Goal: Check status: Check status

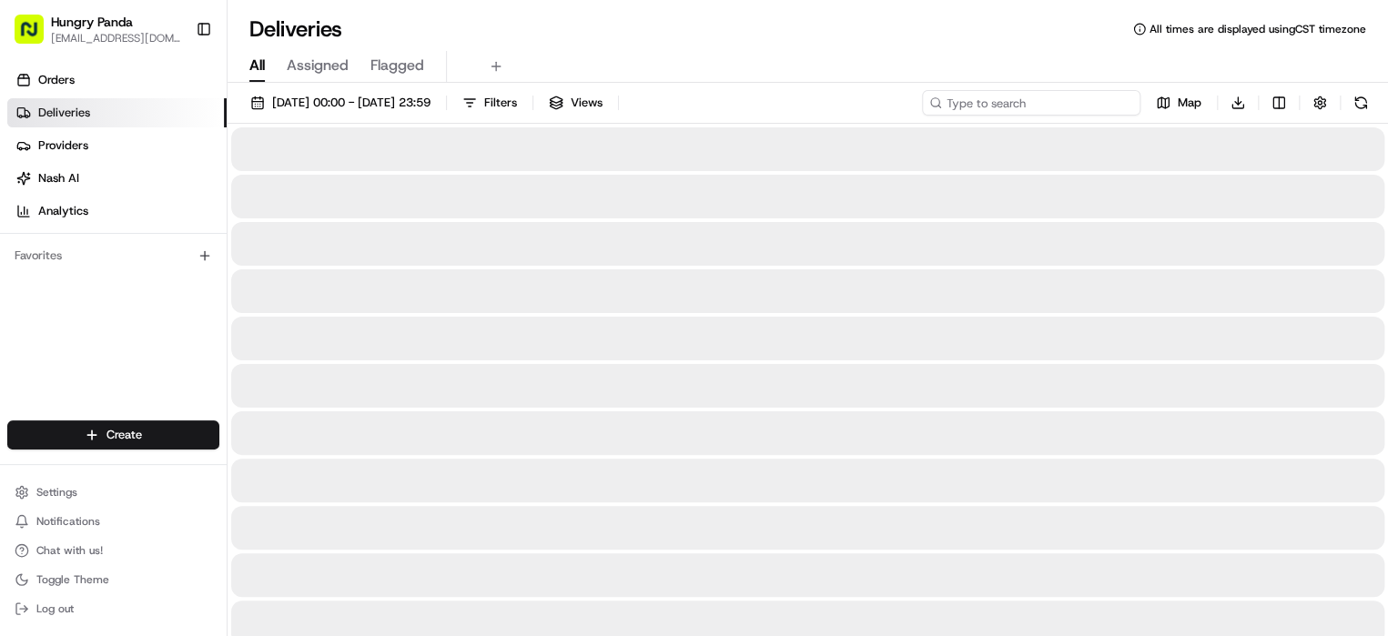
click at [1029, 103] on input at bounding box center [1031, 102] width 218 height 25
paste input "5728392925052749211104"
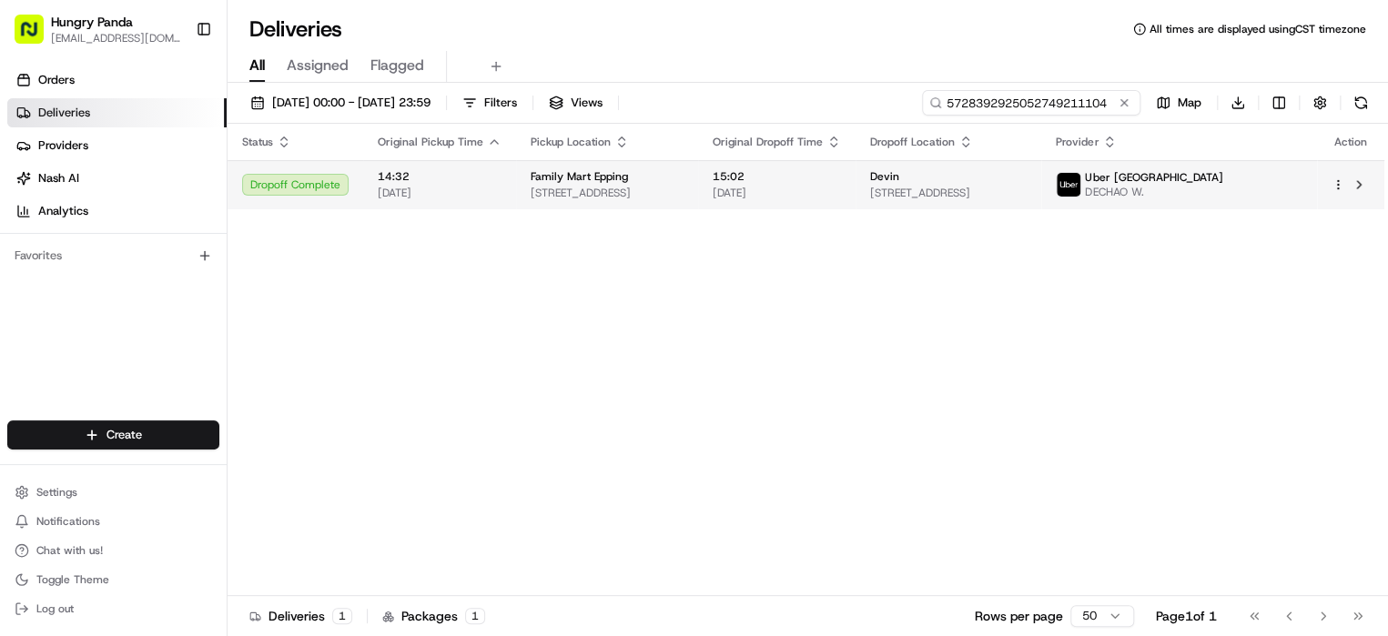
type input "5728392925052749211104"
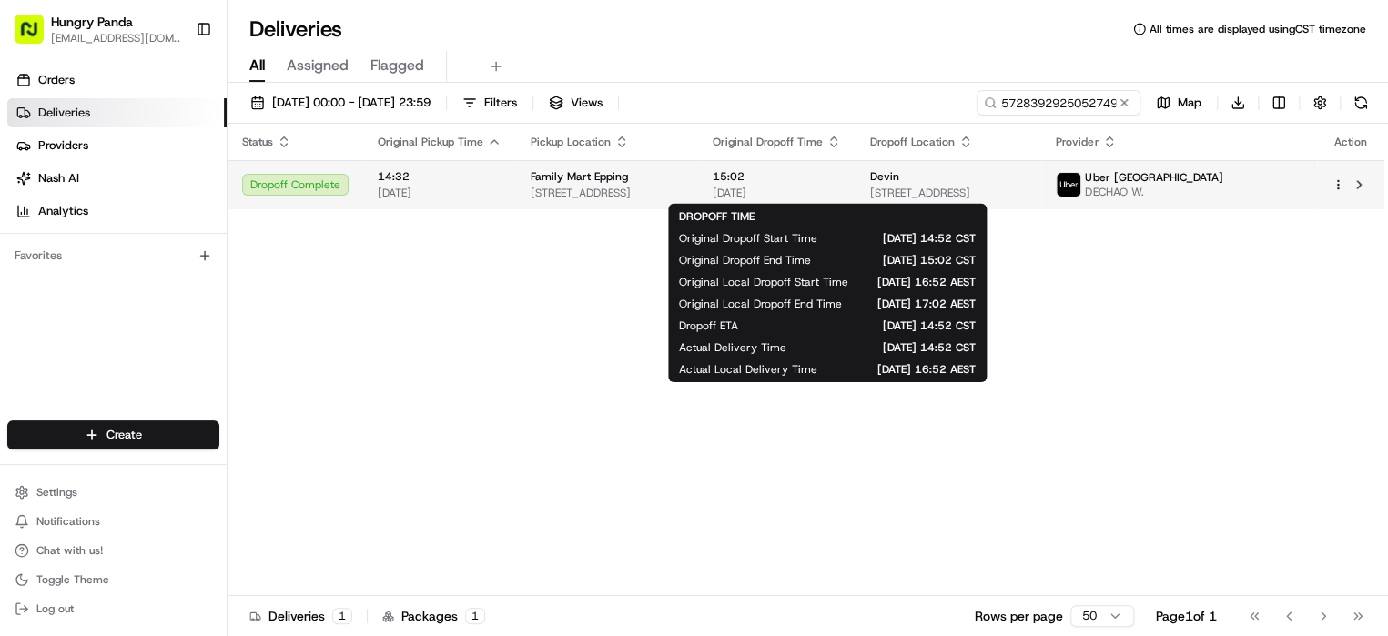
click at [841, 183] on span "15:02" at bounding box center [776, 176] width 128 height 15
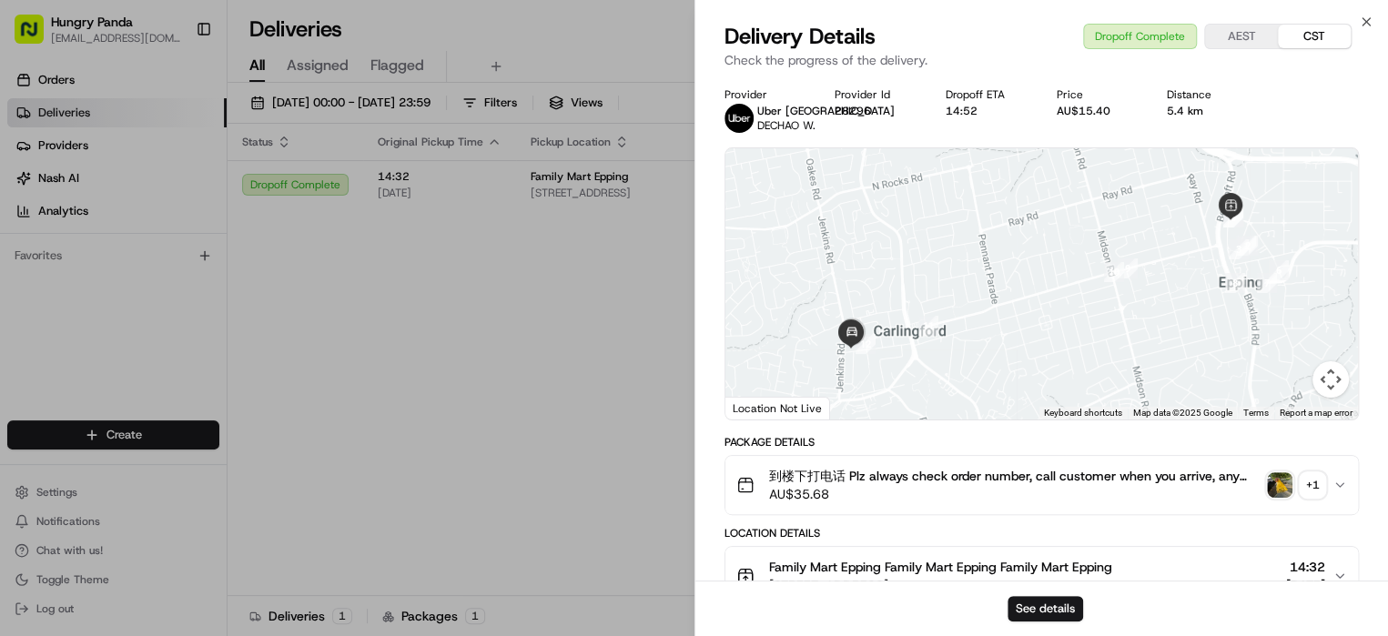
click at [1304, 478] on div "+ 1" at bounding box center [1311, 484] width 25 height 25
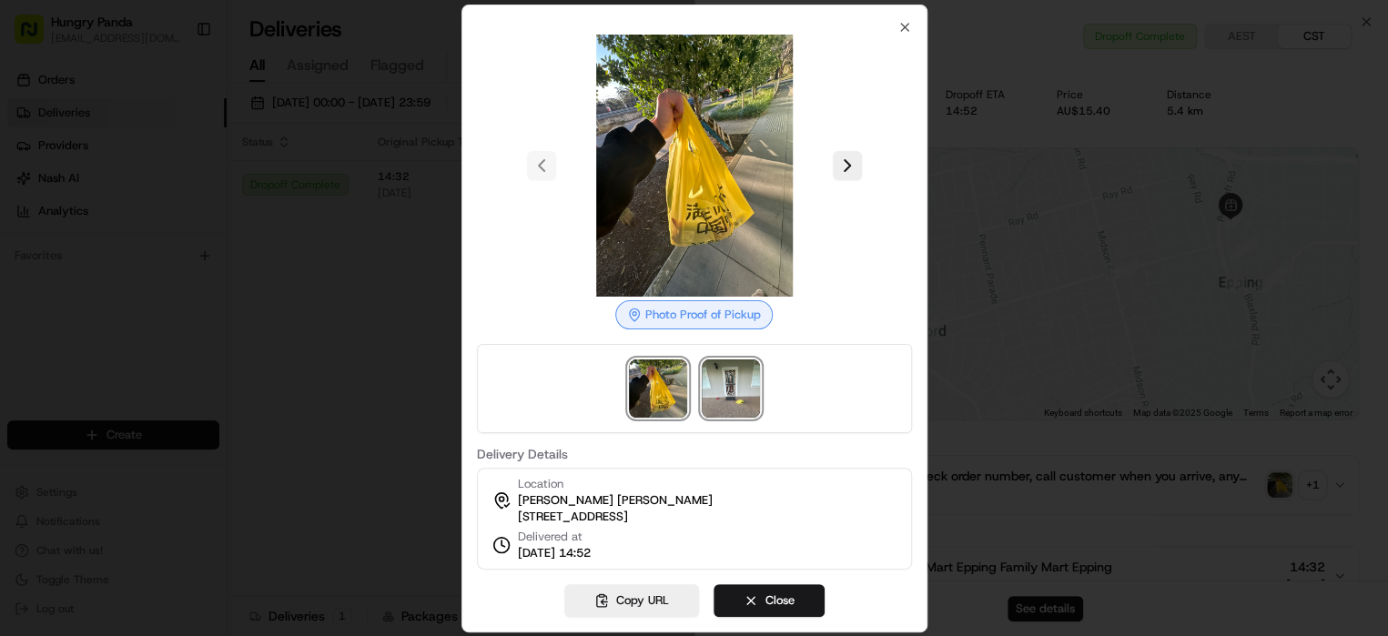
click at [722, 370] on img at bounding box center [731, 388] width 58 height 58
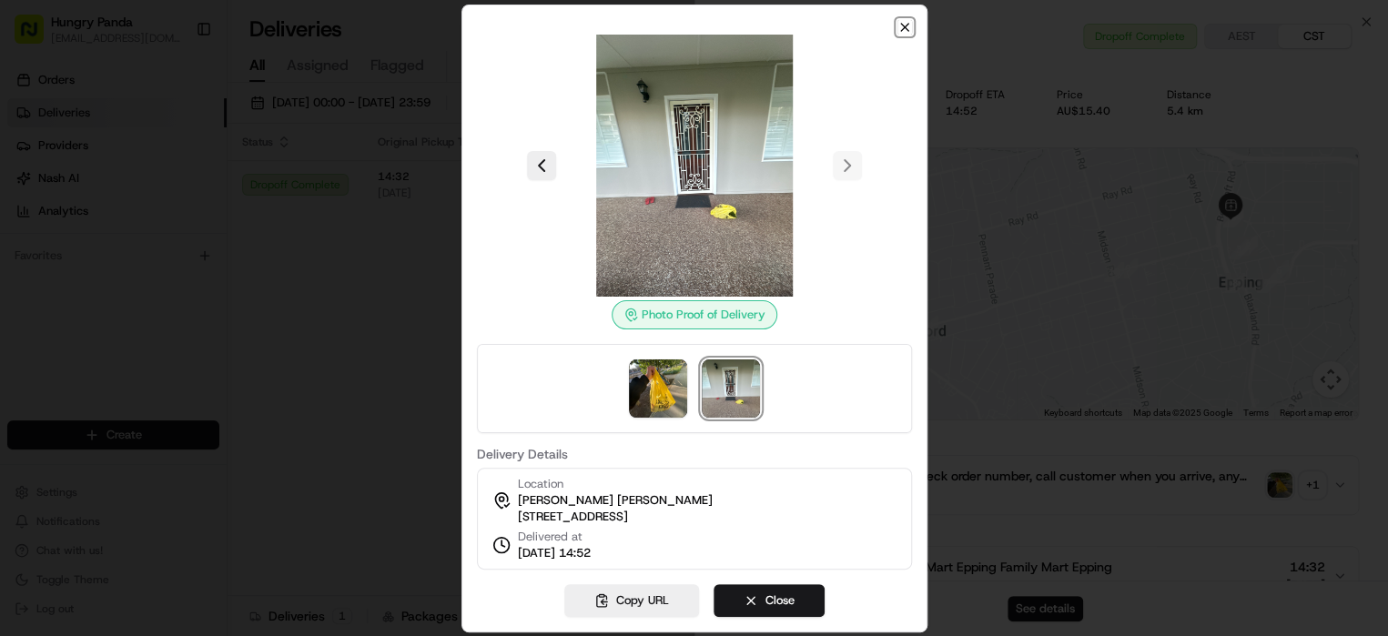
click at [903, 21] on icon "button" at bounding box center [904, 27] width 15 height 15
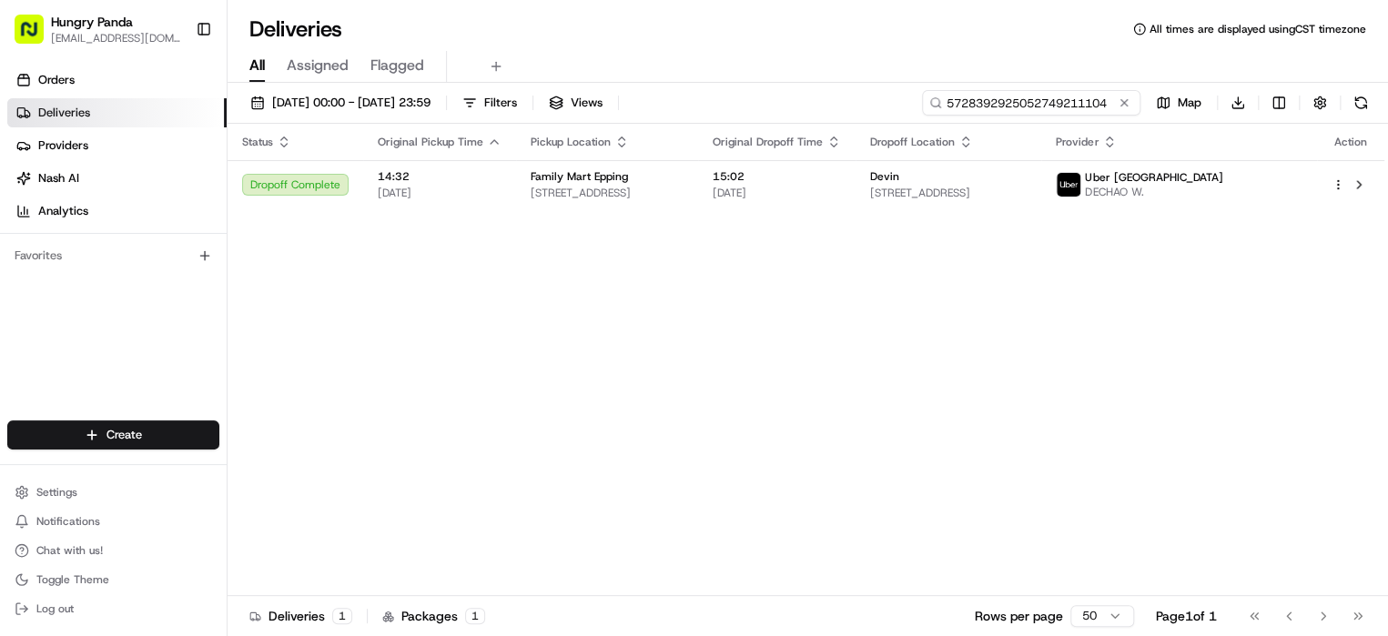
click at [1031, 98] on input "5728392925052749211104" at bounding box center [1031, 102] width 218 height 25
paste input "452239378575679215775"
type input "452239378575679215775"
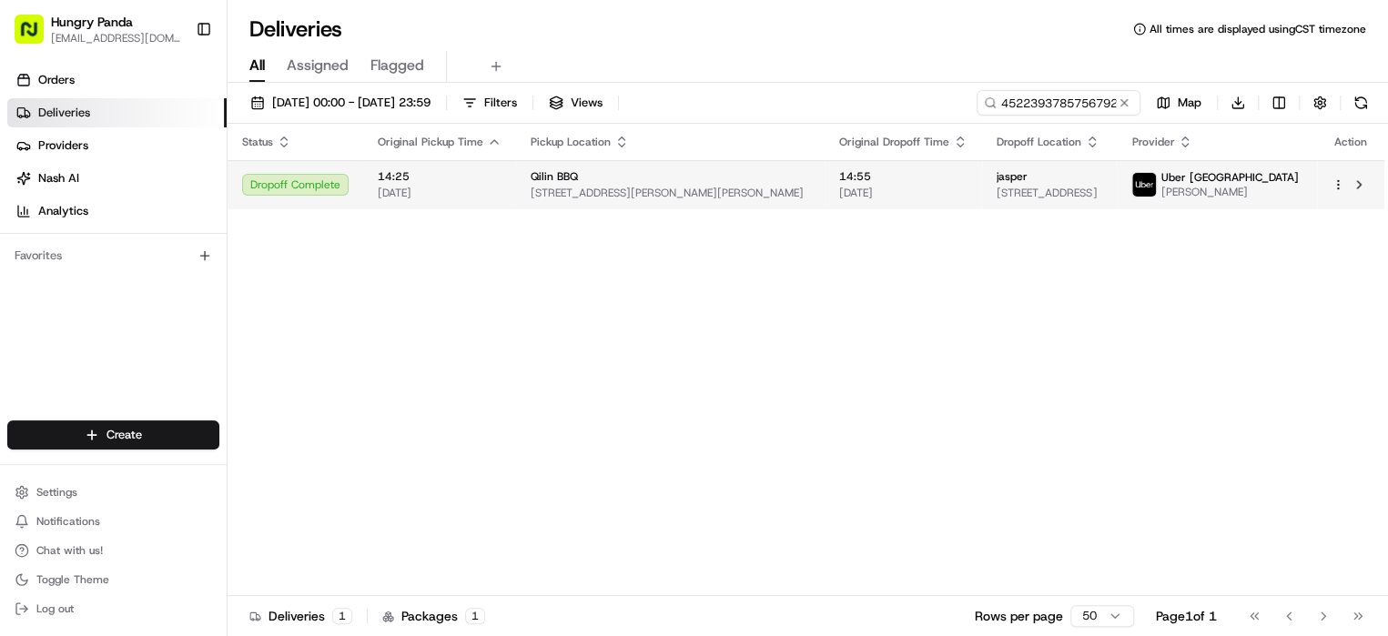
click at [1102, 186] on span "[STREET_ADDRESS]" at bounding box center [1049, 193] width 106 height 15
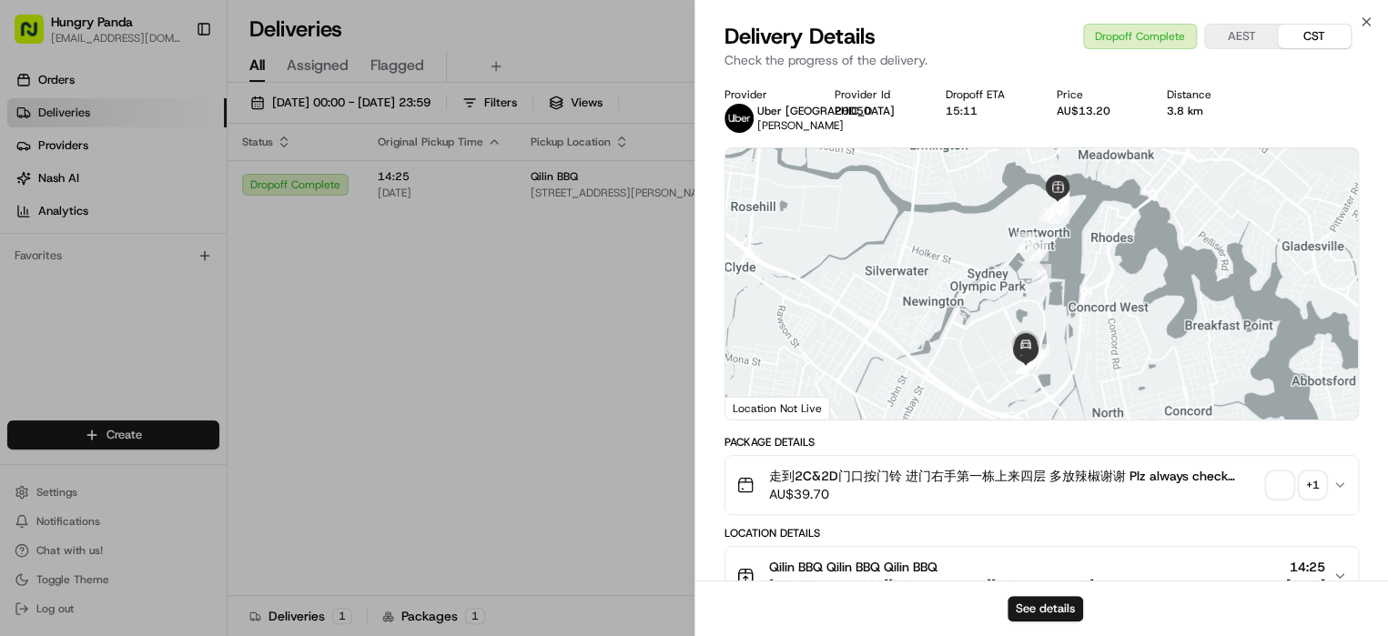
click at [1312, 481] on div "+ 1" at bounding box center [1311, 484] width 25 height 25
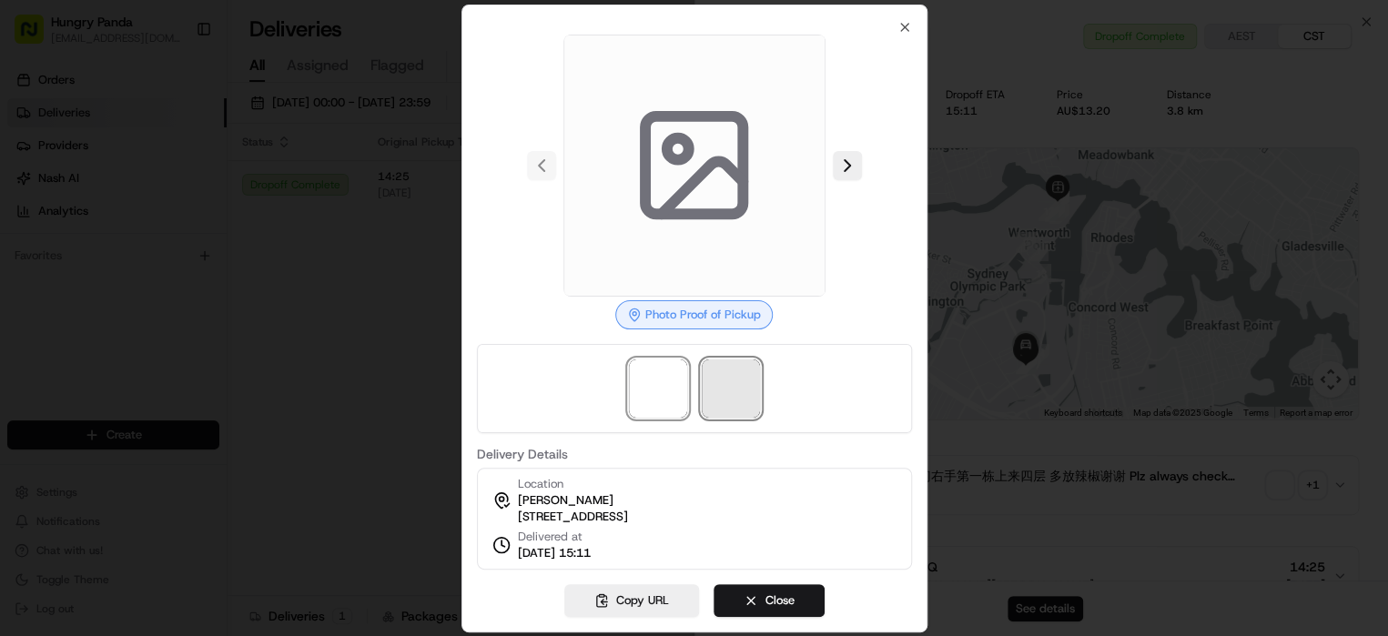
click at [750, 379] on span at bounding box center [731, 388] width 58 height 58
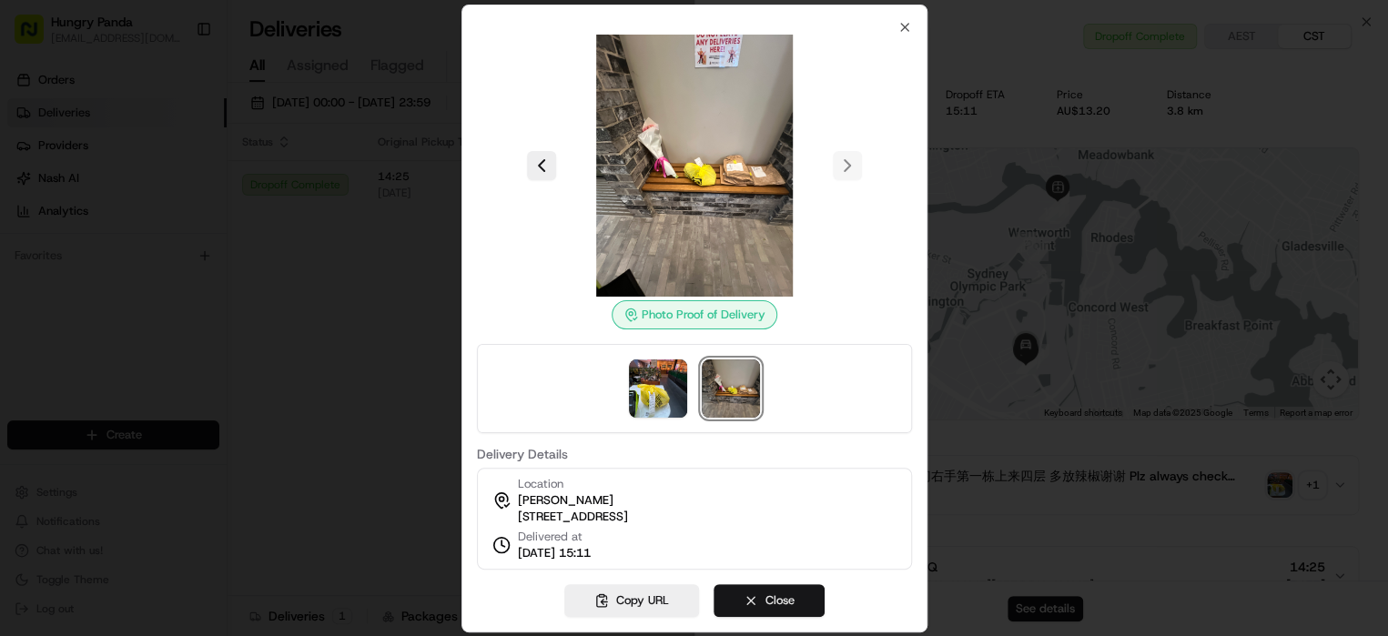
click at [769, 603] on button "Close" at bounding box center [768, 600] width 111 height 33
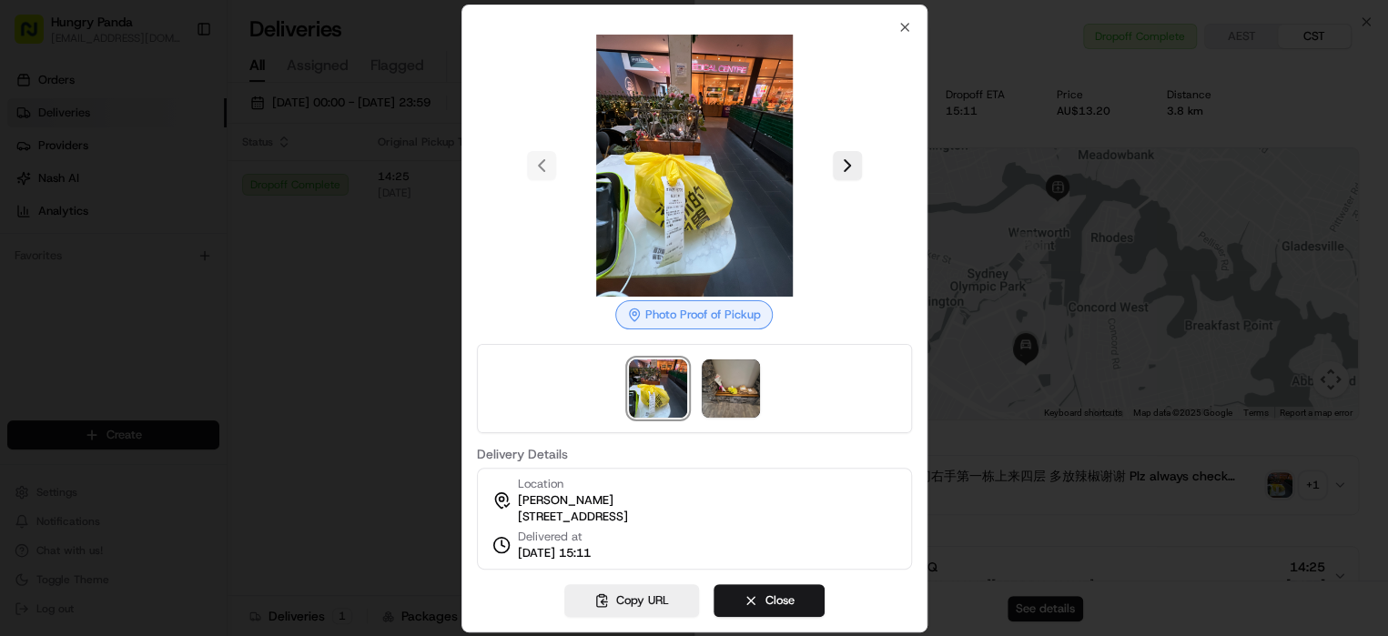
click at [676, 455] on div at bounding box center [694, 318] width 1388 height 636
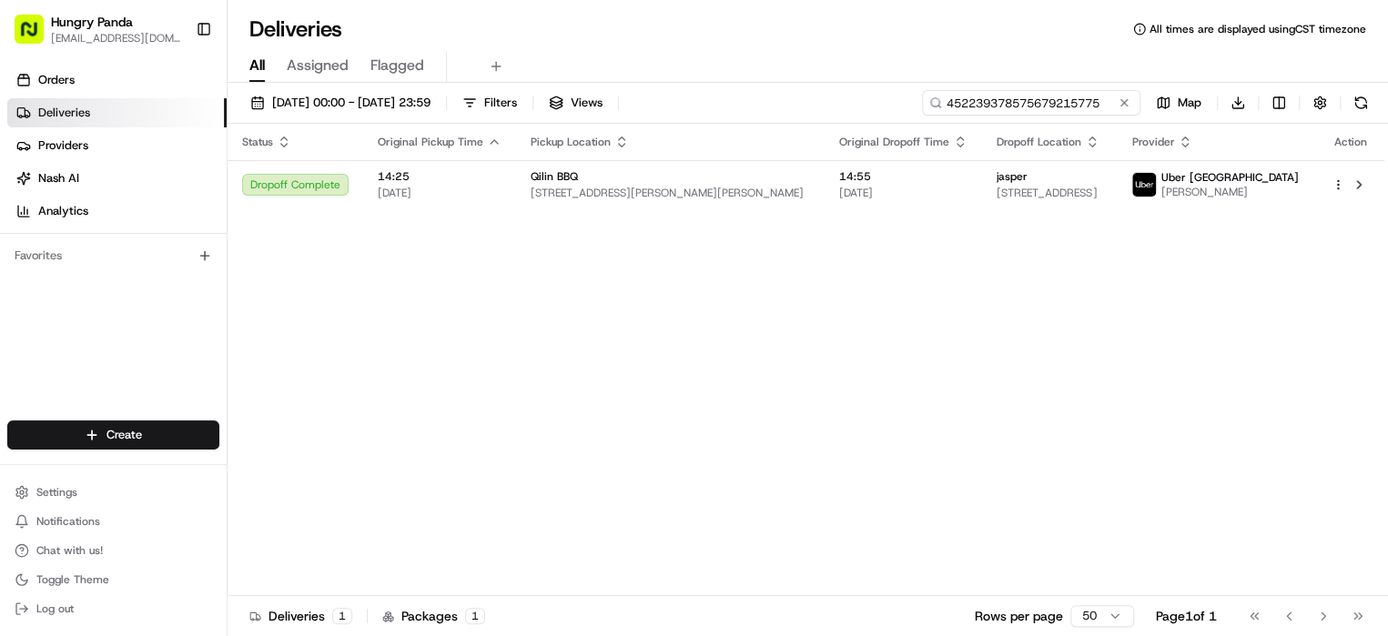
click at [1067, 106] on input "452239378575679215775" at bounding box center [1031, 102] width 218 height 25
paste input "051239891545775677843"
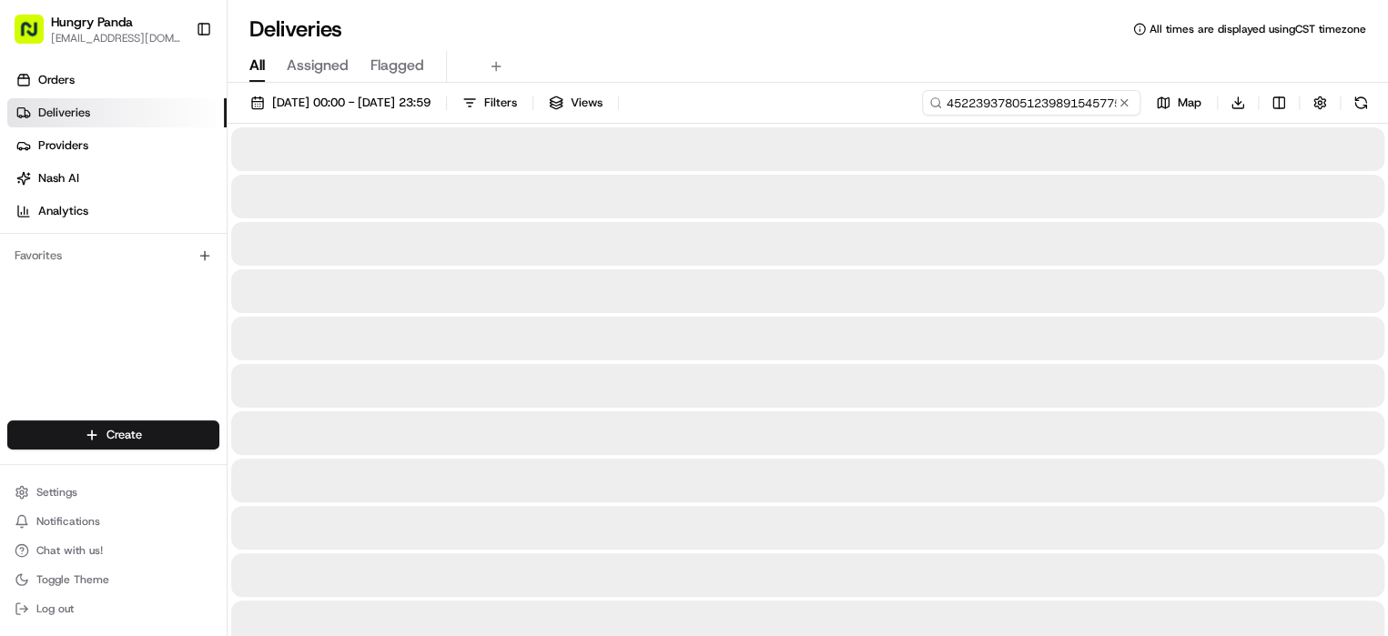
click at [1075, 103] on input "45223937805123989154577567784375679215775" at bounding box center [1031, 102] width 218 height 25
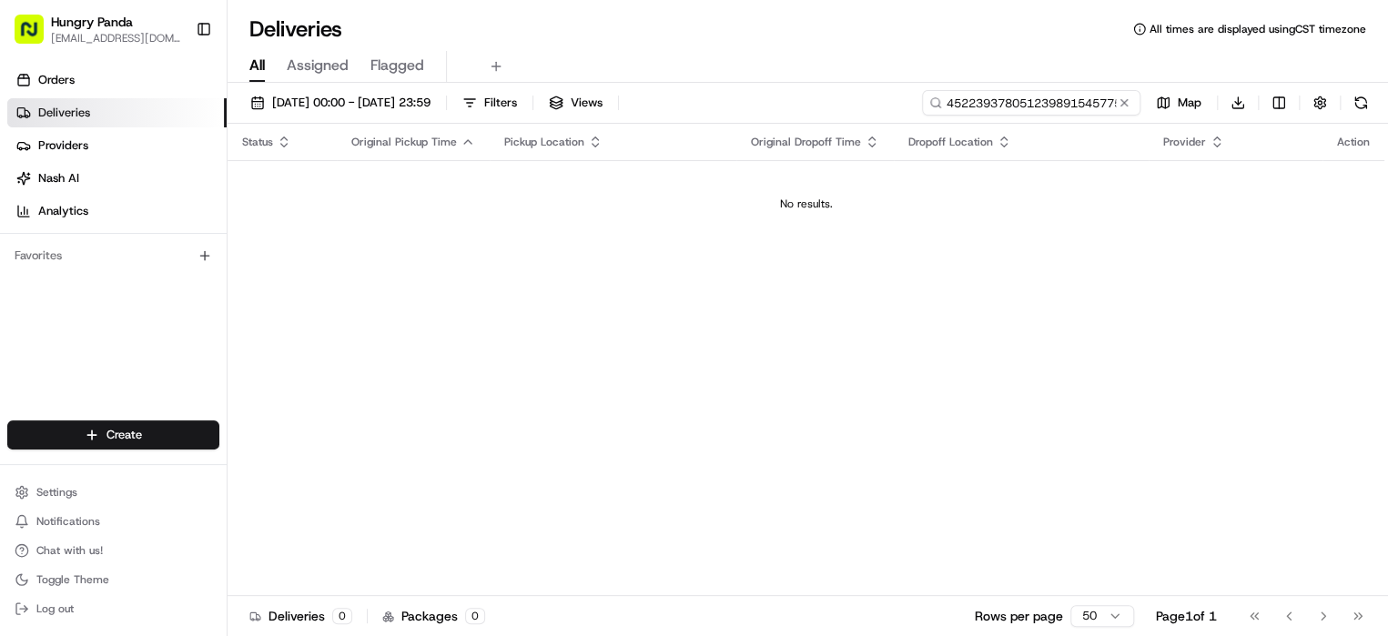
paste input "051239891545775677843"
type input "051239891545775677843"
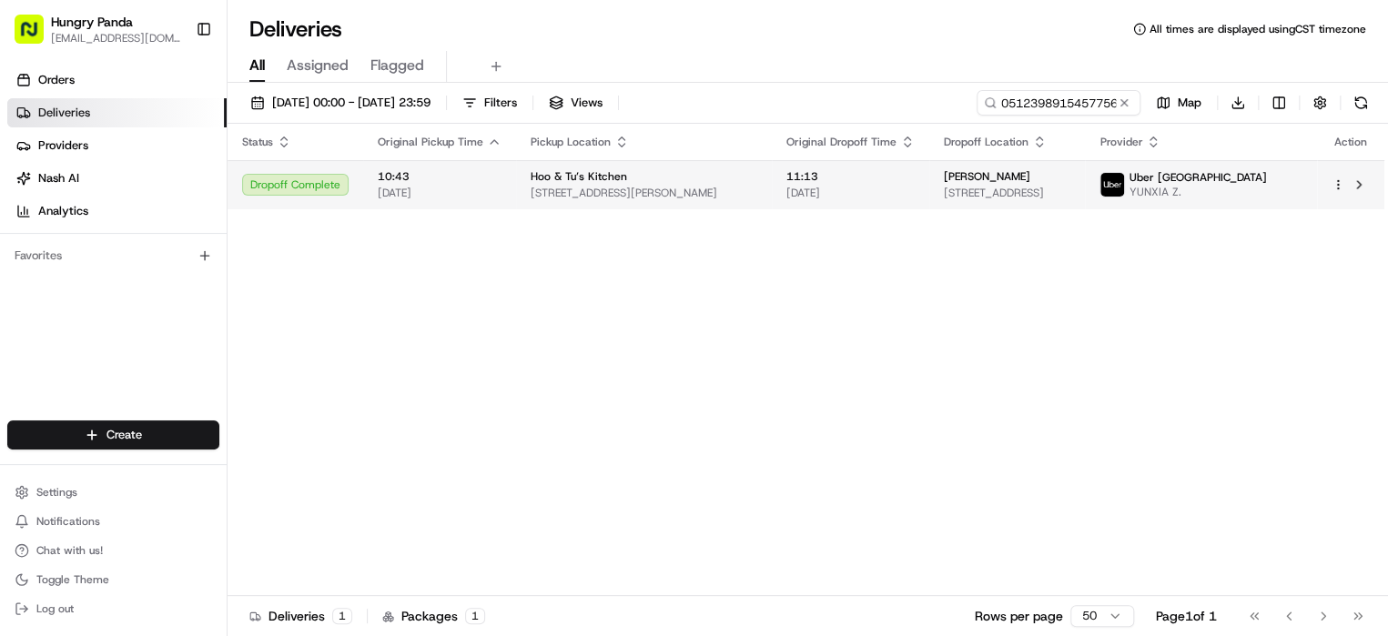
click at [1086, 193] on td "Stella [STREET_ADDRESS]" at bounding box center [1007, 184] width 157 height 49
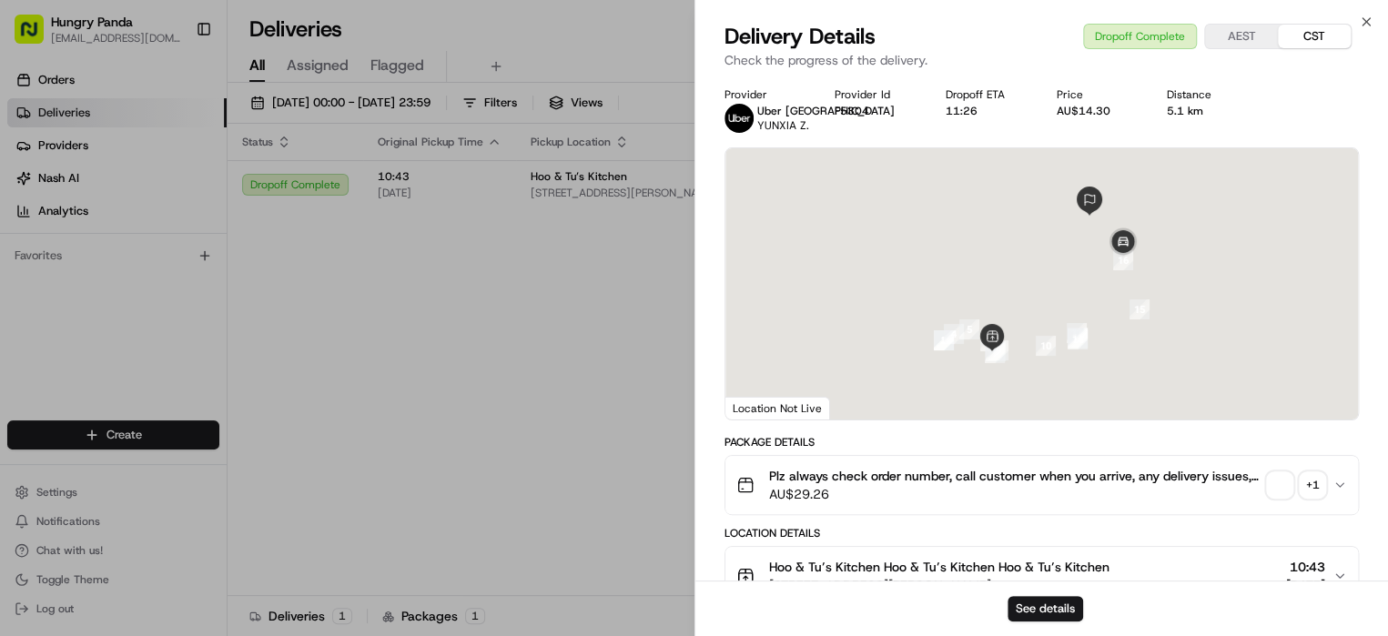
click at [1312, 480] on div "+ 1" at bounding box center [1311, 484] width 25 height 25
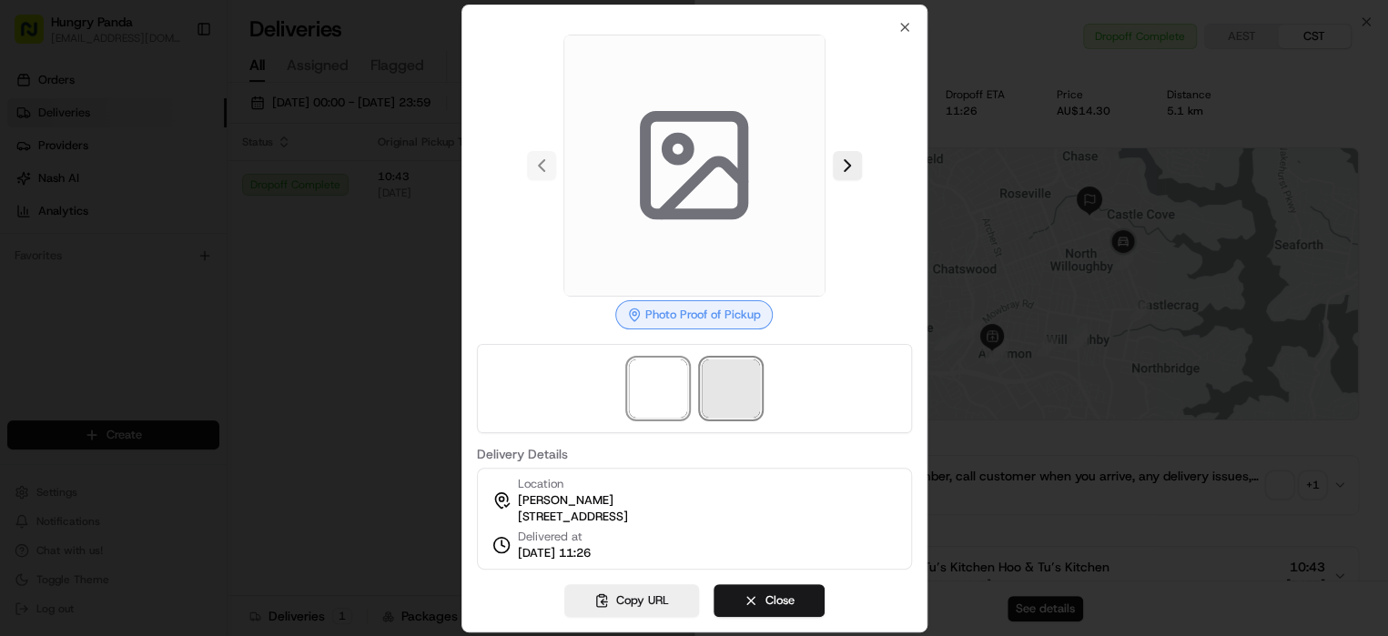
click at [740, 377] on span at bounding box center [731, 388] width 58 height 58
